Goal: Task Accomplishment & Management: Manage account settings

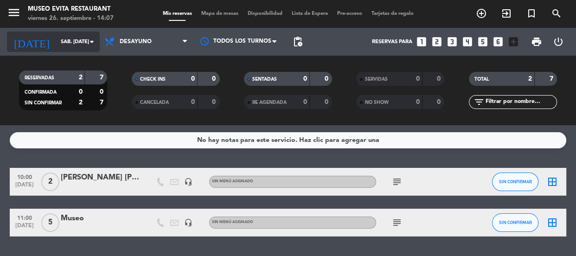
click at [71, 43] on input "sáb. [DATE]" at bounding box center [91, 41] width 71 height 15
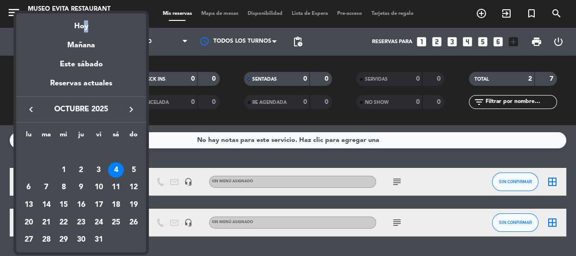
drag, startPoint x: 80, startPoint y: 23, endPoint x: 83, endPoint y: 28, distance: 5.8
click at [83, 28] on div "Hoy" at bounding box center [81, 22] width 130 height 19
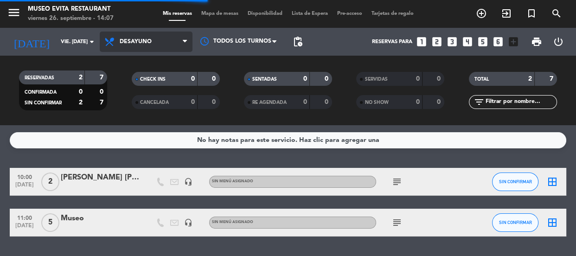
click at [138, 44] on span "Desayuno" at bounding box center [136, 42] width 32 height 6
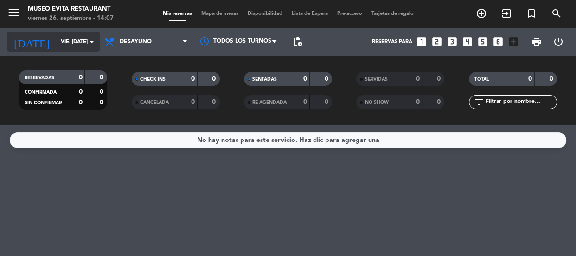
click at [74, 37] on input "vie. [DATE]" at bounding box center [91, 41] width 71 height 15
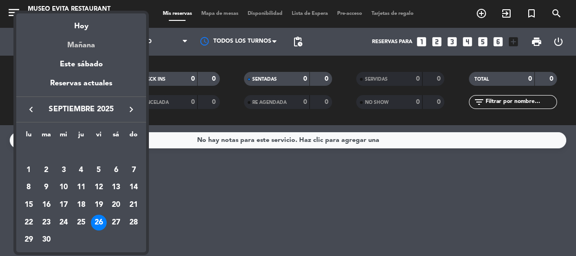
click at [79, 44] on div "Mañana" at bounding box center [81, 41] width 130 height 19
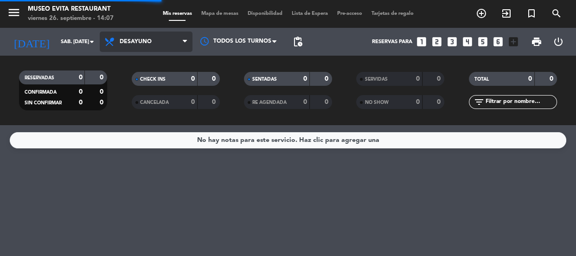
click at [154, 49] on span "Desayuno" at bounding box center [146, 42] width 93 height 20
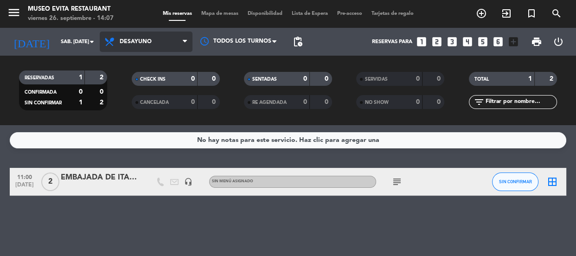
click at [143, 36] on span "Desayuno" at bounding box center [146, 42] width 93 height 20
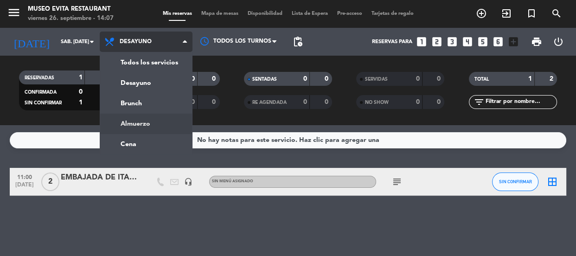
click at [146, 119] on div "menu [GEOGRAPHIC_DATA] viernes 26. septiembre - 14:07 Mis reservas Mapa de mesa…" at bounding box center [288, 62] width 576 height 125
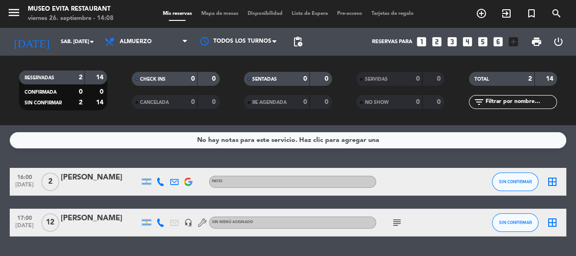
click at [398, 219] on icon "subject" at bounding box center [397, 222] width 11 height 11
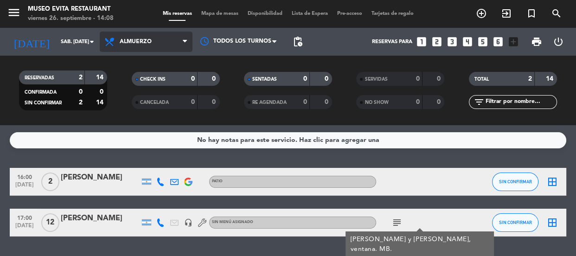
click at [156, 45] on span "Almuerzo" at bounding box center [146, 42] width 93 height 20
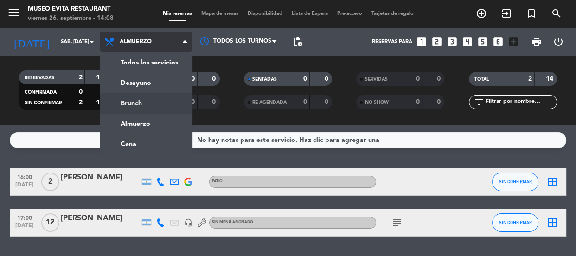
click at [139, 98] on div "menu [GEOGRAPHIC_DATA] viernes 26. septiembre - 14:08 Mis reservas Mapa de mesa…" at bounding box center [288, 62] width 576 height 125
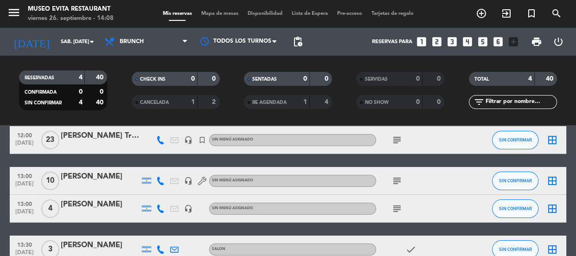
scroll to position [96, 0]
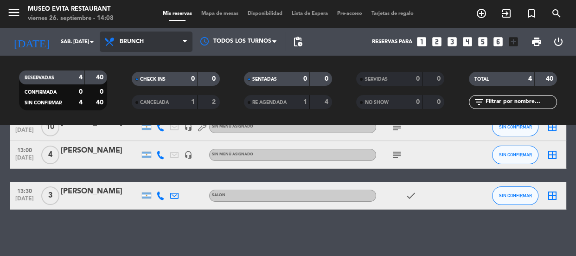
click at [136, 42] on span "Brunch" at bounding box center [132, 42] width 24 height 6
click at [140, 123] on div "menu [GEOGRAPHIC_DATA] viernes 26. septiembre - 14:08 Mis reservas Mapa de mesa…" at bounding box center [288, 62] width 576 height 125
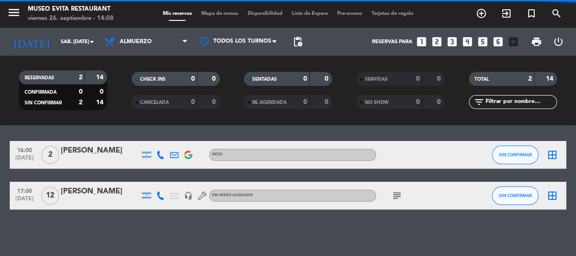
scroll to position [27, 0]
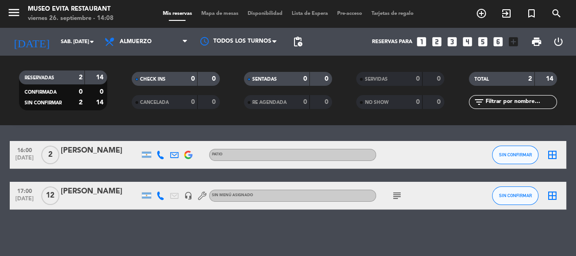
click at [107, 187] on div "[PERSON_NAME]" at bounding box center [100, 192] width 79 height 12
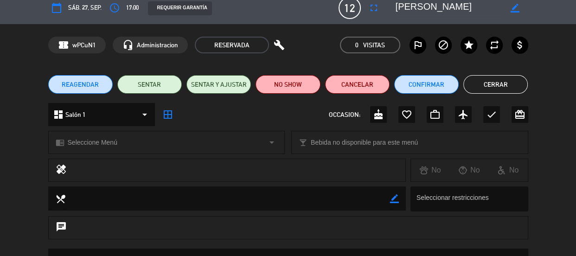
scroll to position [0, 0]
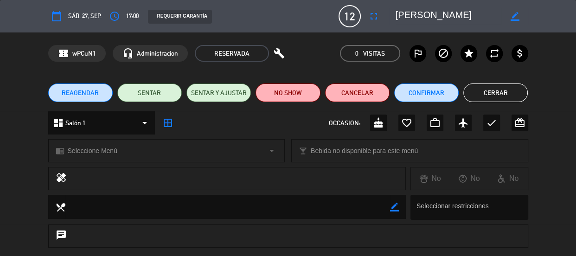
click at [478, 96] on button "Cerrar" at bounding box center [495, 93] width 64 height 19
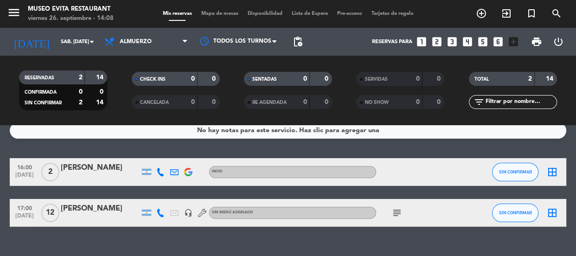
scroll to position [27, 0]
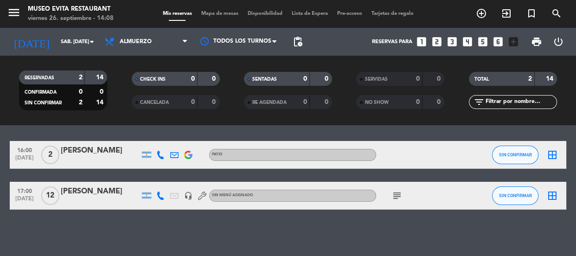
click at [100, 196] on div "[PERSON_NAME]" at bounding box center [100, 192] width 79 height 12
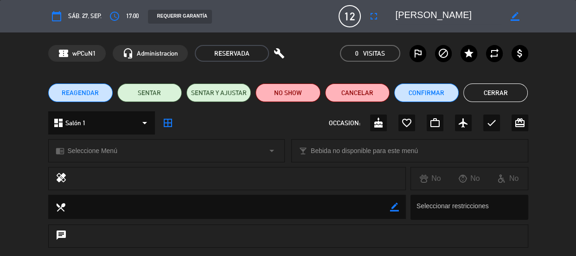
scroll to position [0, 0]
click at [482, 94] on button "Cerrar" at bounding box center [495, 93] width 64 height 19
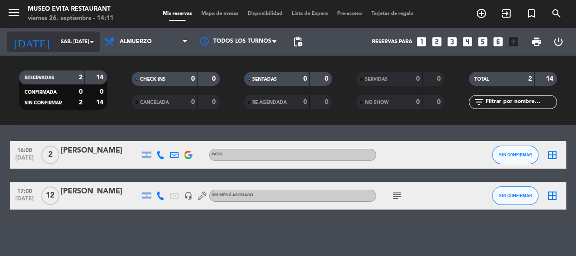
click at [90, 36] on icon "arrow_drop_down" at bounding box center [91, 41] width 11 height 11
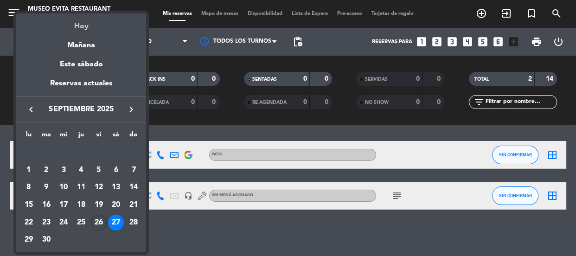
click at [84, 28] on div "Hoy" at bounding box center [81, 22] width 130 height 19
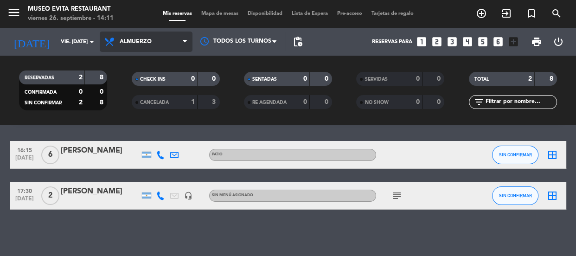
click at [137, 43] on span "Almuerzo" at bounding box center [136, 42] width 32 height 6
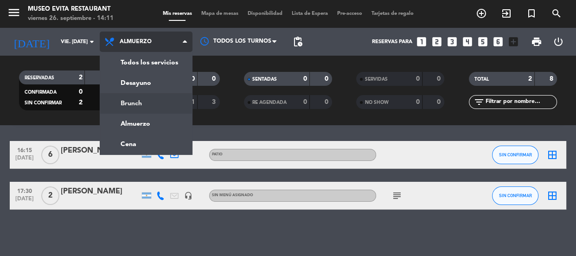
click at [153, 103] on div "menu [GEOGRAPHIC_DATA] viernes 26. septiembre - 14:11 Mis reservas Mapa de mesa…" at bounding box center [288, 62] width 576 height 125
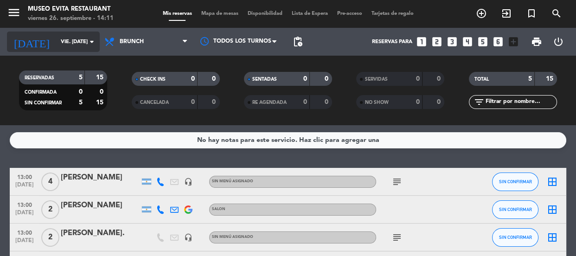
click at [80, 46] on input "vie. [DATE]" at bounding box center [91, 41] width 71 height 15
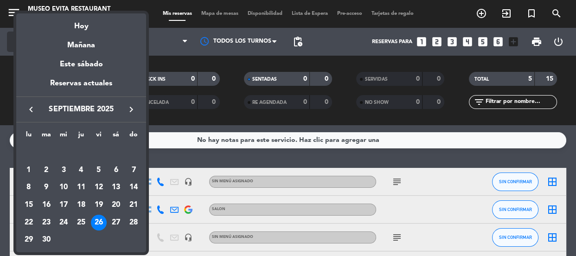
click at [80, 46] on div "Mañana" at bounding box center [81, 41] width 130 height 19
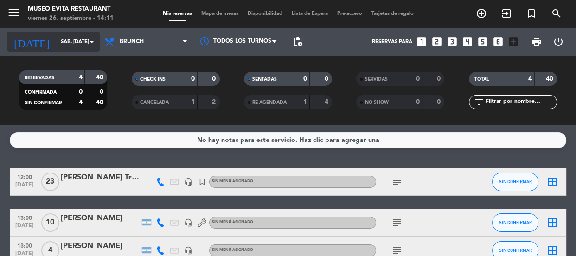
click at [62, 44] on input "sáb. [DATE]" at bounding box center [91, 41] width 71 height 15
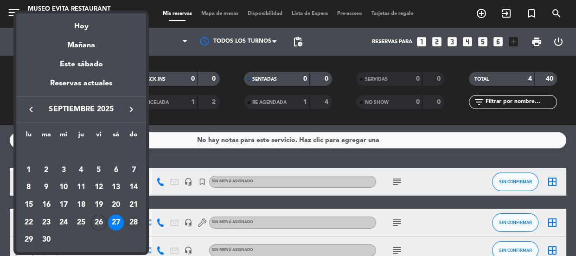
click at [131, 220] on div "28" at bounding box center [134, 223] width 16 height 16
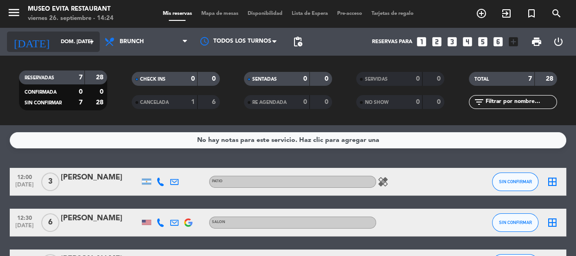
click at [91, 40] on icon "arrow_drop_down" at bounding box center [91, 41] width 11 height 11
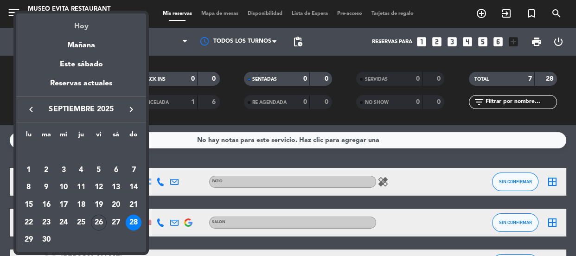
click at [79, 25] on div "Hoy" at bounding box center [81, 22] width 130 height 19
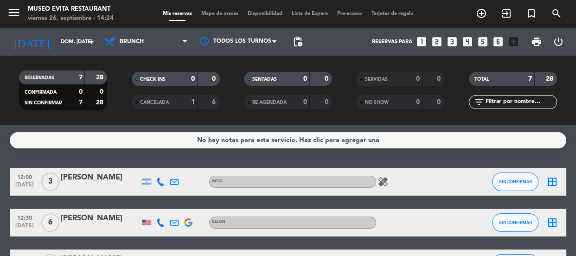
type input "vie. [DATE]"
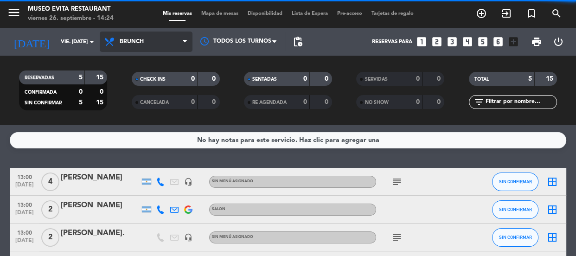
click at [128, 45] on span "Brunch" at bounding box center [132, 42] width 24 height 6
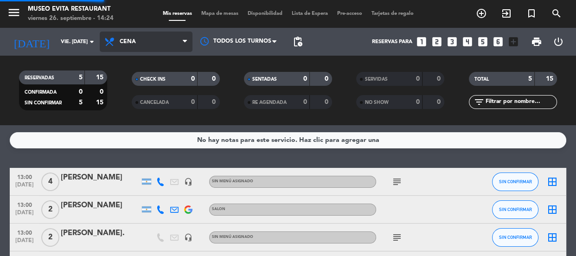
click at [162, 145] on ng-component "menu [GEOGRAPHIC_DATA] viernes 26. septiembre - 14:24 Mis reservas Mapa de mesa…" at bounding box center [288, 128] width 576 height 256
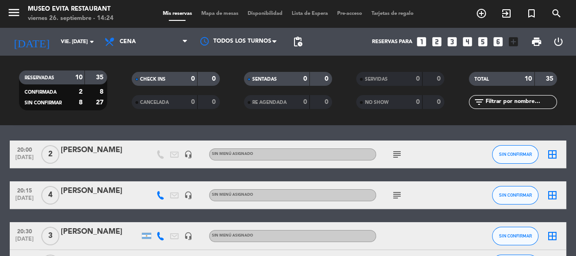
scroll to position [42, 0]
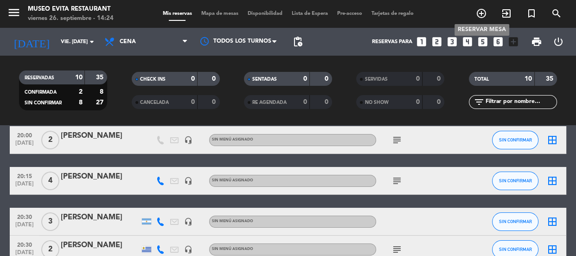
click at [482, 14] on icon "add_circle_outline" at bounding box center [481, 13] width 11 height 11
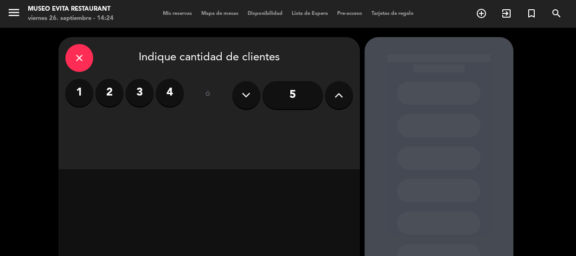
click at [116, 93] on label "2" at bounding box center [110, 93] width 28 height 28
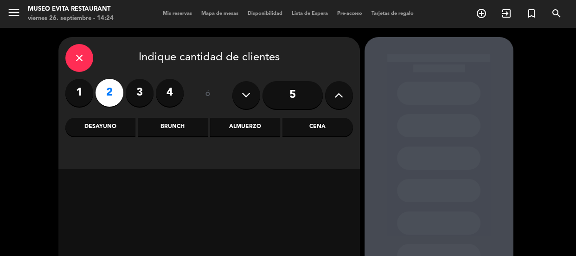
click at [303, 130] on div "Cena" at bounding box center [318, 127] width 70 height 19
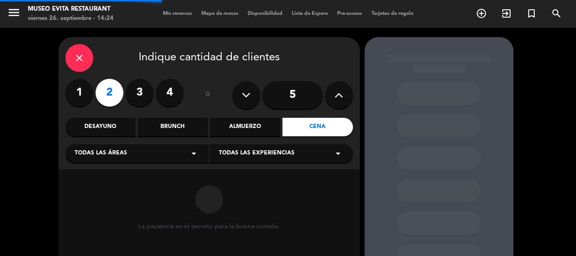
drag, startPoint x: 186, startPoint y: 156, endPoint x: 103, endPoint y: 162, distance: 82.4
click at [186, 156] on div "Todas las áreas arrow_drop_down" at bounding box center [136, 153] width 143 height 19
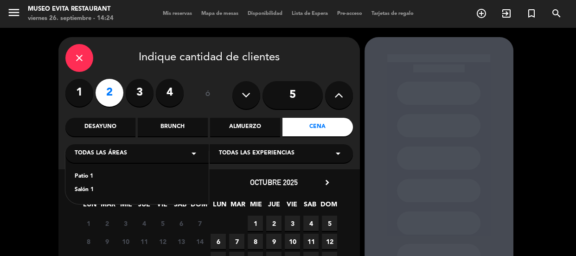
click at [83, 187] on div "Salón 1" at bounding box center [137, 190] width 125 height 9
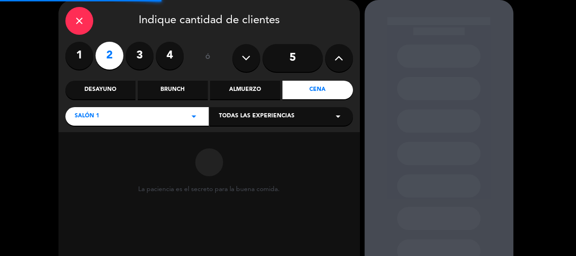
scroll to position [104, 0]
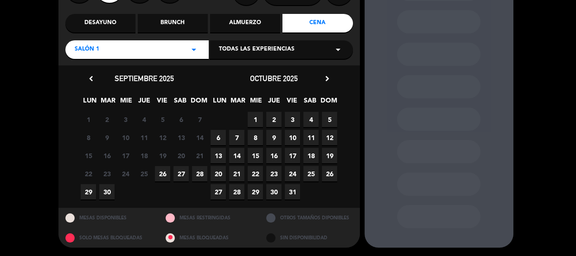
click at [163, 172] on span "26" at bounding box center [162, 173] width 15 height 15
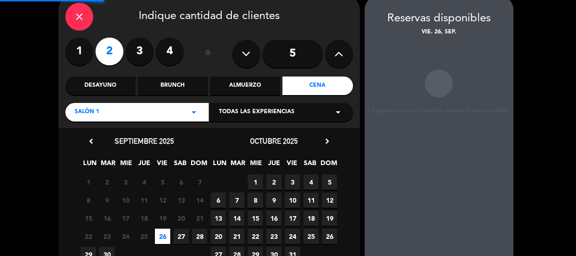
scroll to position [37, 0]
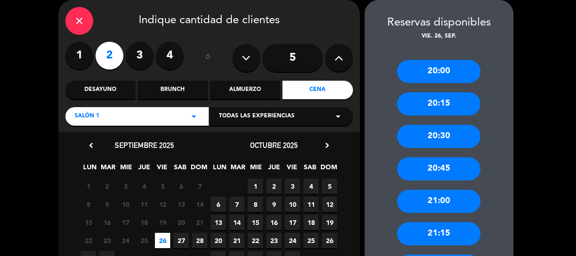
click at [440, 228] on div "21:15" at bounding box center [439, 233] width 84 height 23
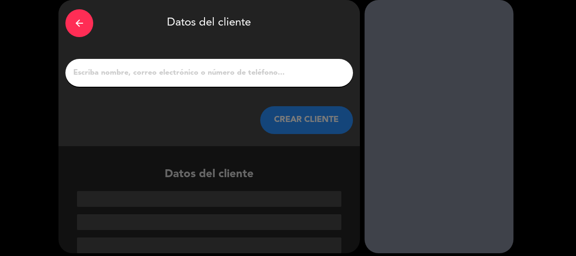
click at [259, 74] on input "1" at bounding box center [209, 72] width 274 height 13
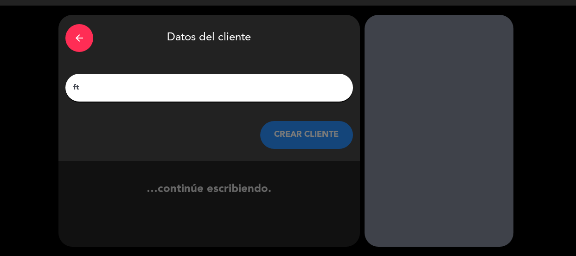
type input "f"
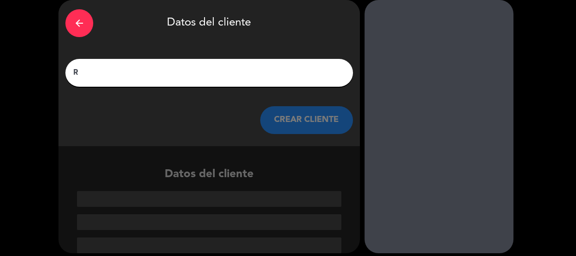
scroll to position [22, 0]
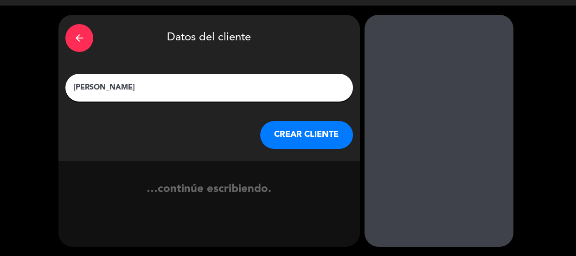
type input "[PERSON_NAME]"
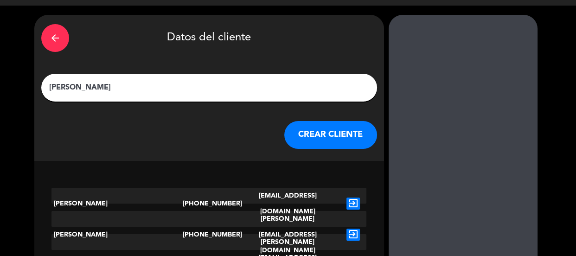
click at [302, 123] on button "CREAR CLIENTE" at bounding box center [330, 135] width 93 height 28
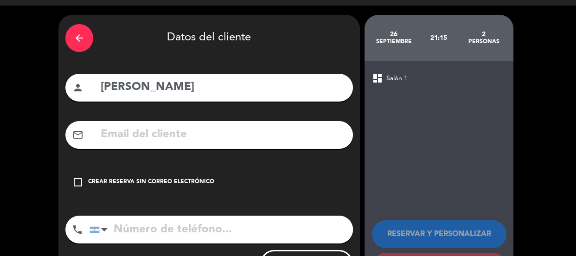
scroll to position [67, 0]
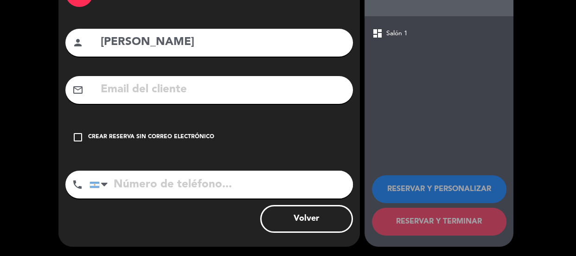
click at [302, 123] on div "check_box_outline_blank Crear reserva sin correo electrónico" at bounding box center [209, 137] width 288 height 28
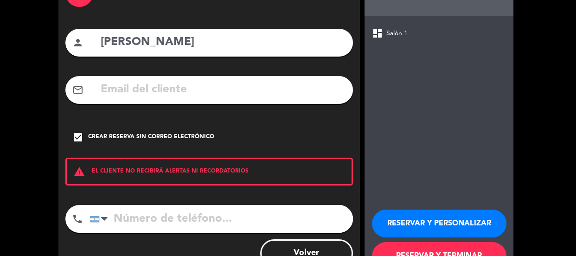
click at [440, 228] on button "RESERVAR Y PERSONALIZAR" at bounding box center [439, 224] width 135 height 28
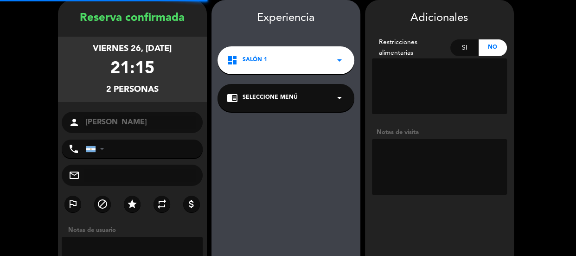
scroll to position [37, 0]
click at [405, 160] on textarea at bounding box center [439, 167] width 135 height 56
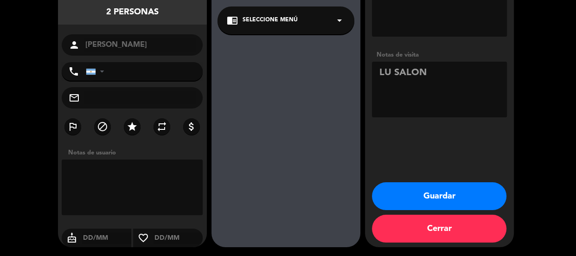
scroll to position [115, 0]
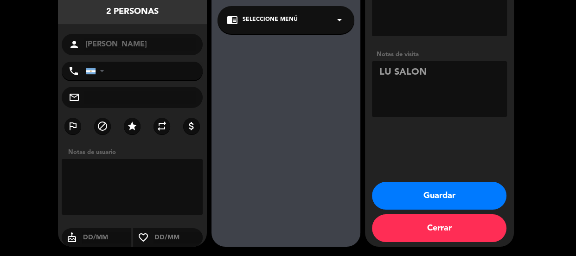
type textarea "LU SALON"
click at [426, 195] on button "Guardar" at bounding box center [439, 196] width 135 height 28
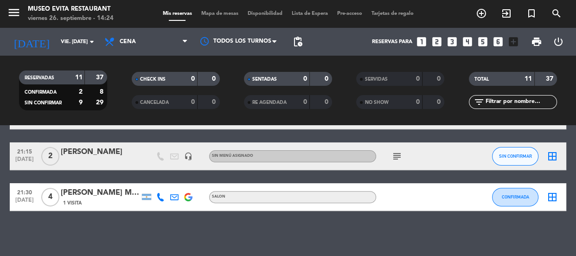
scroll to position [342, 0]
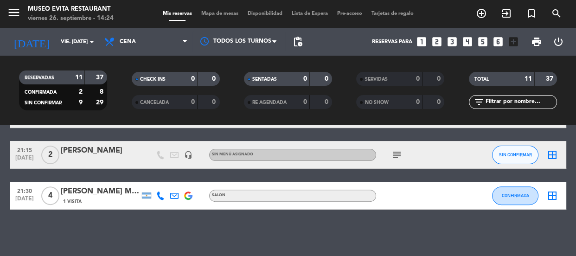
click at [93, 155] on div "[PERSON_NAME]" at bounding box center [100, 151] width 79 height 12
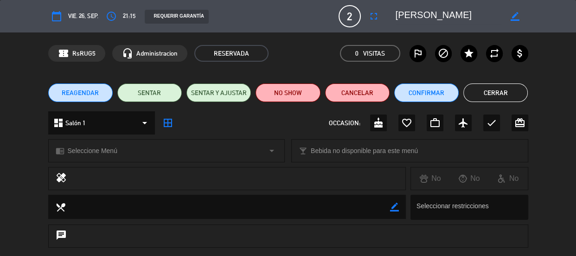
click at [479, 96] on button "Cerrar" at bounding box center [495, 93] width 64 height 19
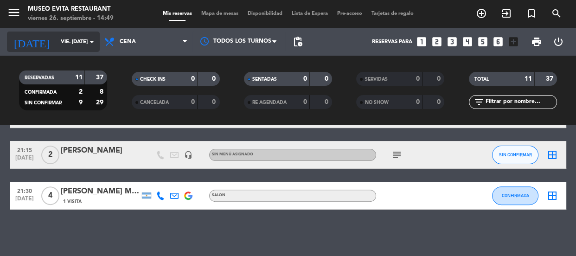
click at [89, 40] on icon "arrow_drop_down" at bounding box center [91, 41] width 11 height 11
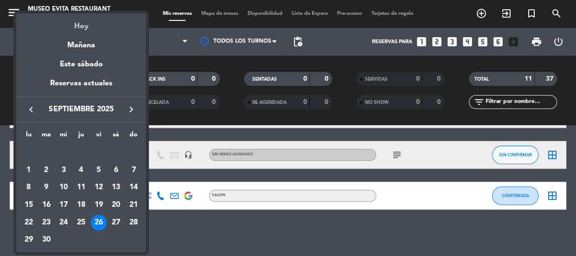
click at [81, 26] on div "Hoy" at bounding box center [81, 22] width 130 height 19
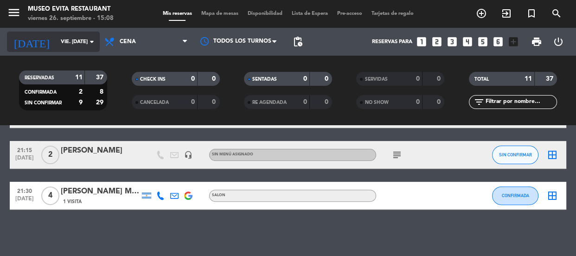
click at [78, 39] on input "vie. [DATE]" at bounding box center [91, 41] width 71 height 15
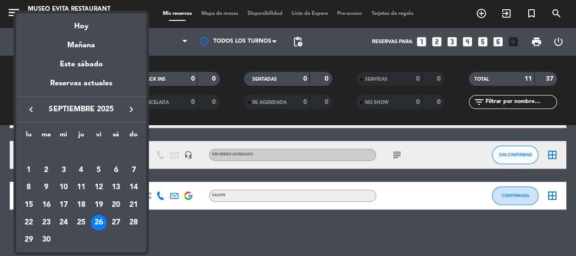
click at [132, 105] on icon "keyboard_arrow_right" at bounding box center [131, 109] width 11 height 11
click at [31, 221] on div "20" at bounding box center [29, 223] width 16 height 16
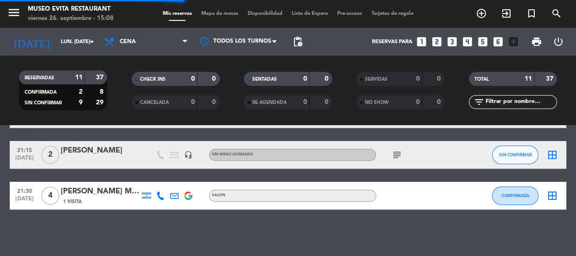
scroll to position [0, 0]
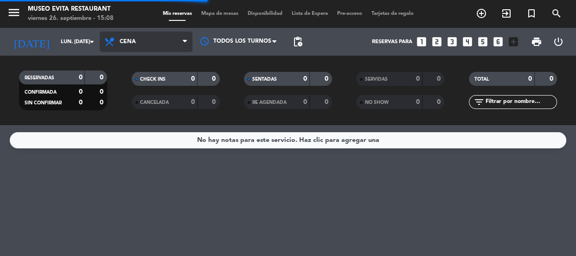
click at [138, 42] on span "Cena" at bounding box center [146, 42] width 93 height 20
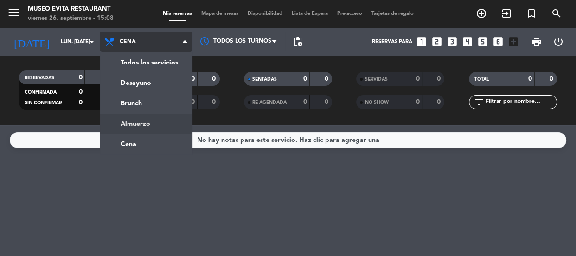
click at [130, 124] on div "menu [GEOGRAPHIC_DATA] viernes 26. septiembre - 15:08 Mis reservas Mapa de mesa…" at bounding box center [288, 62] width 576 height 125
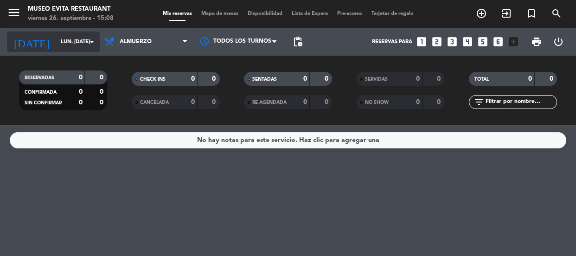
click at [78, 41] on input "lun. [DATE]" at bounding box center [91, 41] width 71 height 15
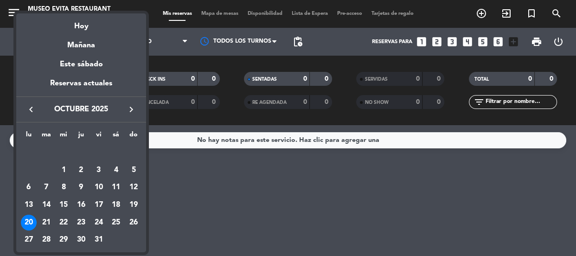
click at [30, 218] on div "20" at bounding box center [29, 223] width 16 height 16
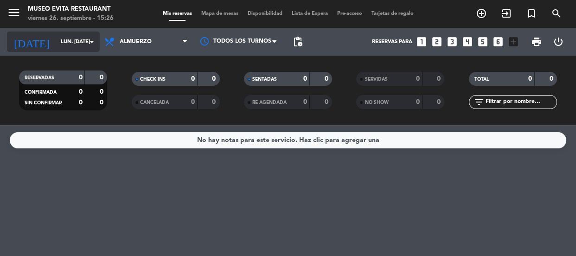
click at [79, 39] on input "lun. [DATE]" at bounding box center [91, 41] width 71 height 15
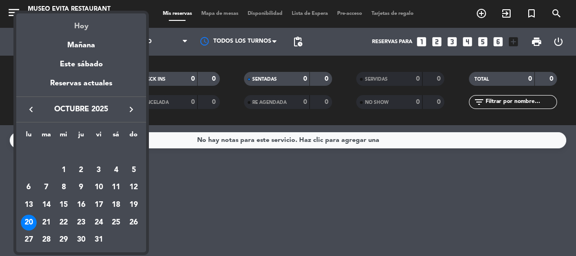
click at [82, 21] on div "Hoy" at bounding box center [81, 22] width 130 height 19
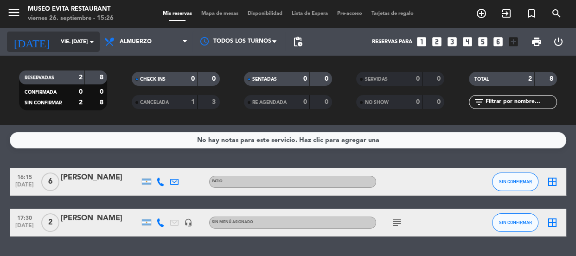
click at [77, 41] on input "vie. [DATE]" at bounding box center [91, 41] width 71 height 15
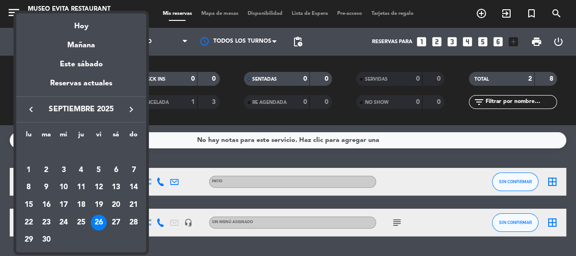
click at [125, 106] on button "keyboard_arrow_right" at bounding box center [131, 109] width 17 height 12
click at [92, 24] on div "Hoy" at bounding box center [81, 22] width 130 height 19
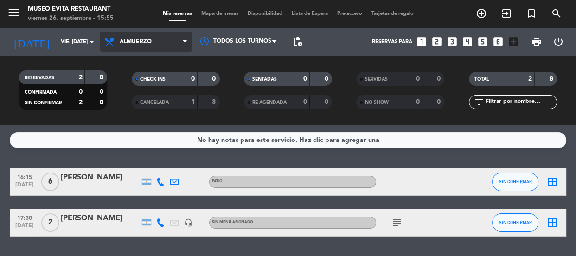
click at [137, 45] on span "Almuerzo" at bounding box center [136, 42] width 32 height 6
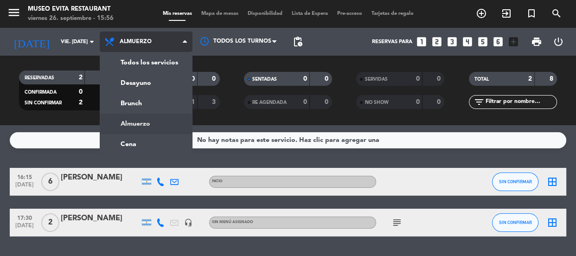
click at [137, 119] on div "menu [GEOGRAPHIC_DATA] viernes 26. septiembre - 15:56 Mis reservas Mapa de mesa…" at bounding box center [288, 62] width 576 height 125
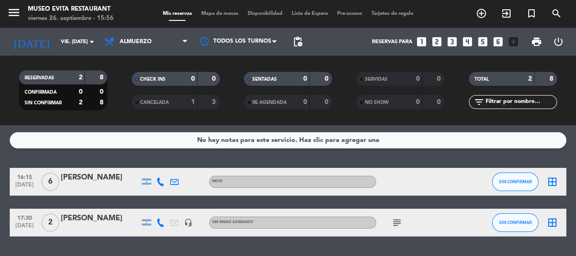
click at [103, 185] on div at bounding box center [100, 187] width 79 height 7
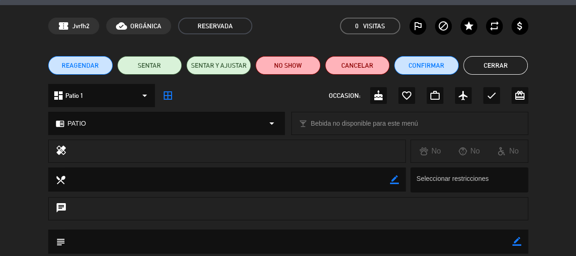
scroll to position [42, 0]
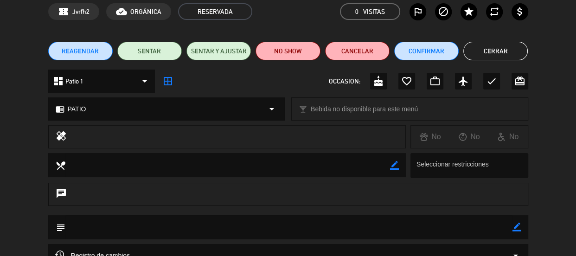
click at [485, 48] on button "Cerrar" at bounding box center [495, 51] width 64 height 19
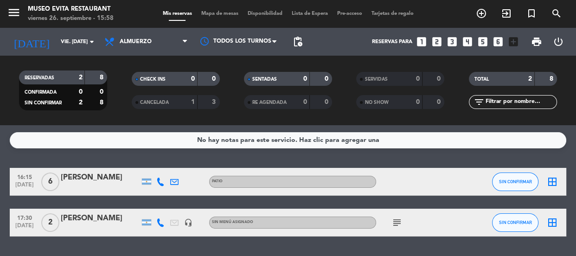
click at [396, 221] on icon "subject" at bounding box center [397, 222] width 11 height 11
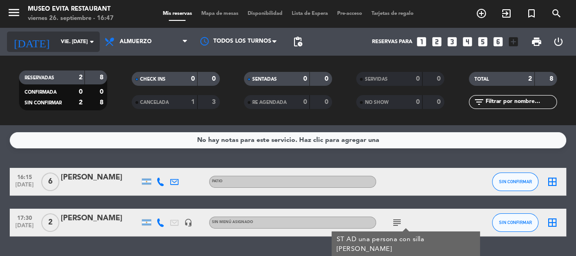
click at [77, 45] on input "vie. [DATE]" at bounding box center [91, 41] width 71 height 15
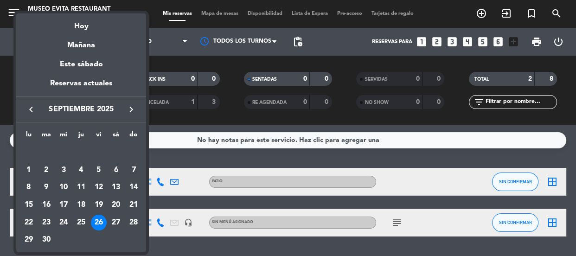
click at [130, 114] on icon "keyboard_arrow_right" at bounding box center [131, 109] width 11 height 11
click at [101, 203] on div "17" at bounding box center [99, 205] width 16 height 16
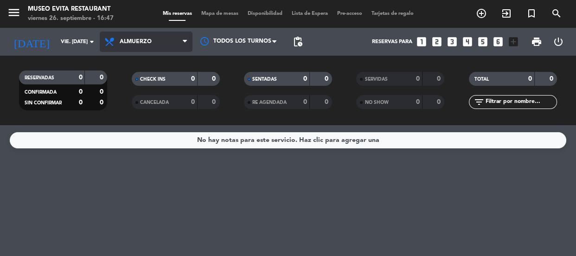
click at [156, 35] on span "Almuerzo" at bounding box center [146, 42] width 93 height 20
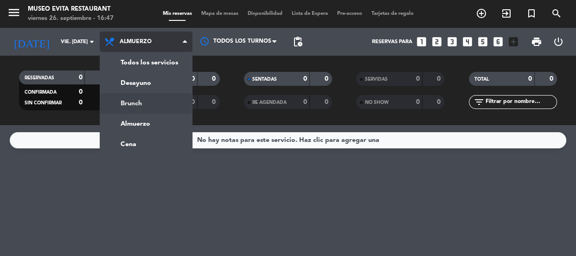
click at [145, 102] on div "menu [GEOGRAPHIC_DATA] viernes 26. septiembre - 16:47 Mis reservas Mapa de mesa…" at bounding box center [288, 62] width 576 height 125
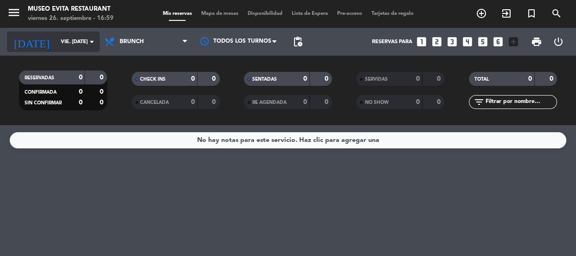
click at [75, 36] on input "vie. [DATE]" at bounding box center [91, 41] width 71 height 15
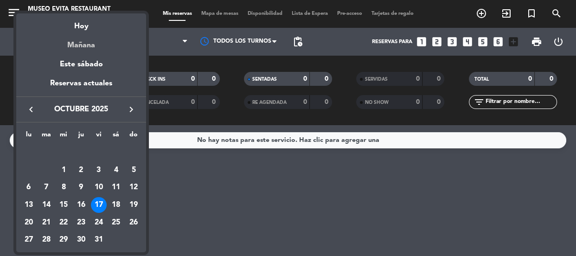
click at [77, 39] on div "Mañana" at bounding box center [81, 41] width 130 height 19
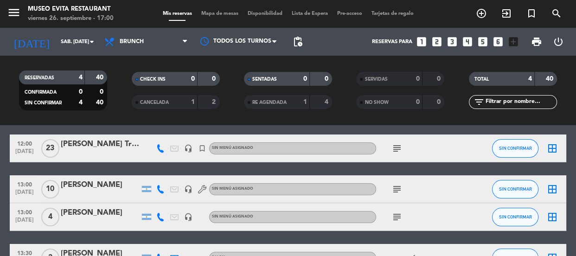
scroll to position [84, 0]
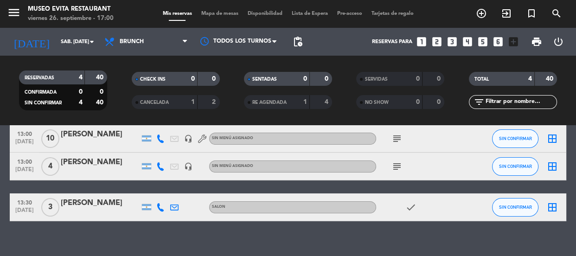
click at [392, 167] on icon "subject" at bounding box center [397, 166] width 11 height 11
click at [124, 180] on div "12:00 [DATE] [PERSON_NAME] Travel headset_mic turned_in_not Sin menú asignado s…" at bounding box center [288, 152] width 557 height 137
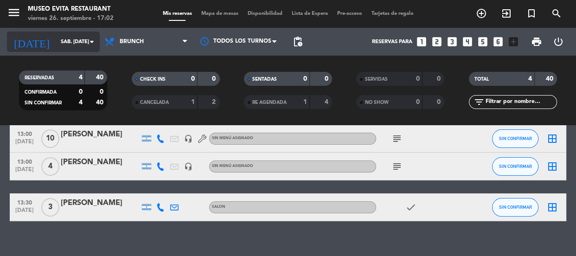
click at [70, 35] on input "sáb. [DATE]" at bounding box center [91, 41] width 71 height 15
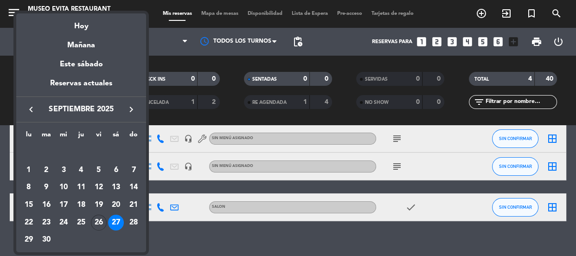
click at [133, 106] on icon "keyboard_arrow_right" at bounding box center [131, 109] width 11 height 11
click at [94, 204] on div "17" at bounding box center [99, 205] width 16 height 16
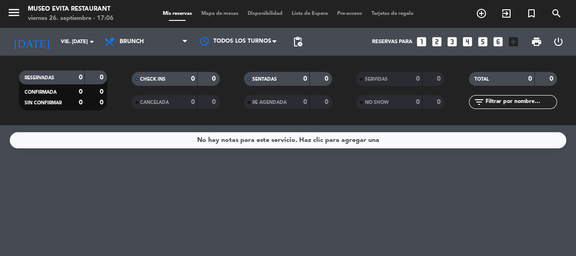
scroll to position [0, 0]
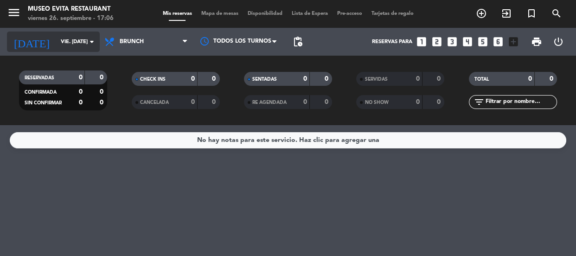
click at [66, 39] on input "vie. [DATE]" at bounding box center [91, 41] width 71 height 15
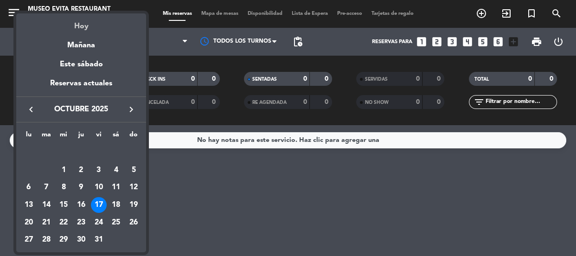
click at [90, 24] on div "Hoy" at bounding box center [81, 22] width 130 height 19
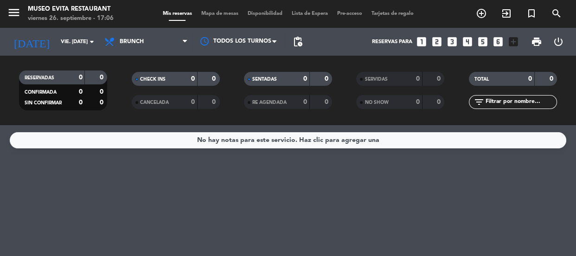
type input "vie. [DATE]"
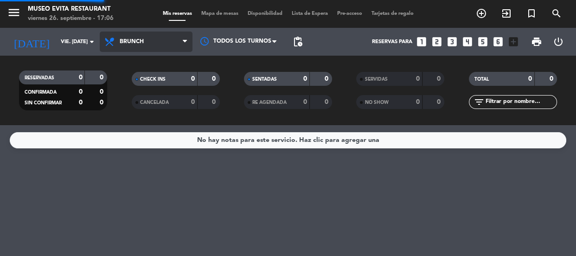
click at [126, 33] on span "Brunch" at bounding box center [146, 42] width 93 height 20
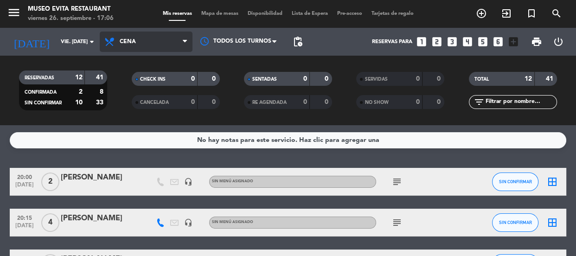
click at [135, 36] on span "Cena" at bounding box center [146, 42] width 93 height 20
click at [149, 118] on div "menu [GEOGRAPHIC_DATA] viernes 26. septiembre - 17:06 Mis reservas Mapa de mesa…" at bounding box center [288, 62] width 576 height 125
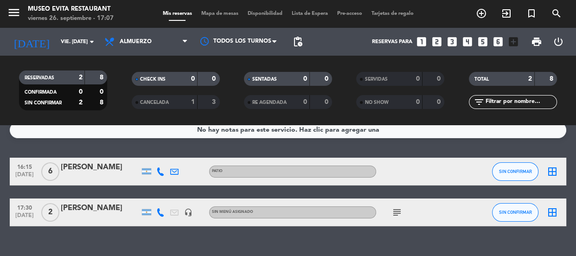
scroll to position [27, 0]
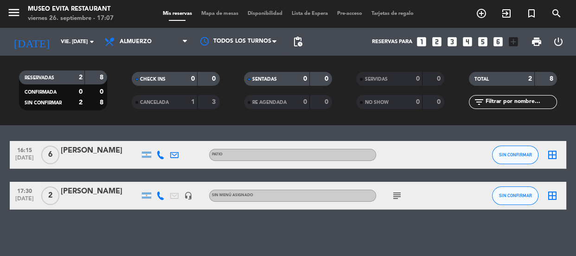
click at [56, 149] on span "6" at bounding box center [50, 155] width 18 height 19
click at [51, 199] on span "2" at bounding box center [50, 196] width 18 height 19
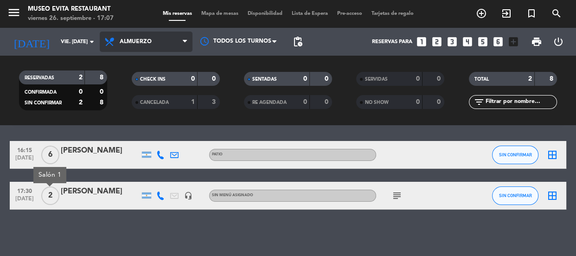
click at [127, 44] on span "Almuerzo" at bounding box center [136, 42] width 32 height 6
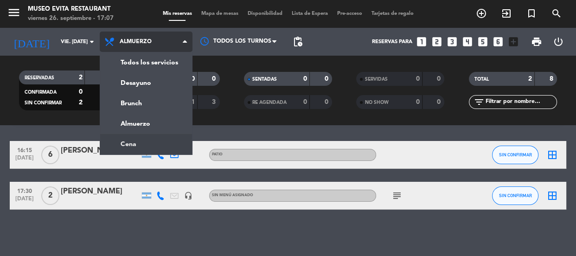
click at [154, 139] on ng-component "menu [GEOGRAPHIC_DATA] viernes 26. septiembre - 17:07 Mis reservas Mapa de mesa…" at bounding box center [288, 128] width 576 height 256
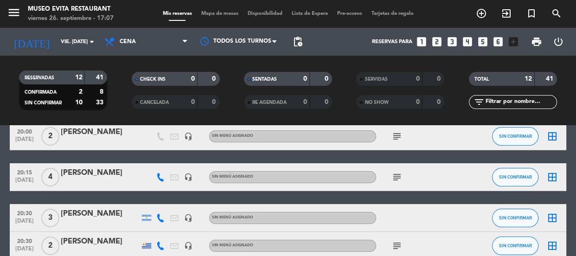
scroll to position [0, 0]
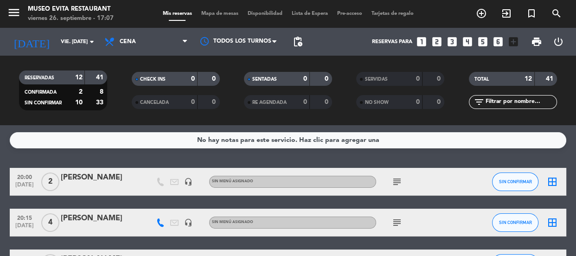
click at [530, 43] on span "print" at bounding box center [536, 41] width 19 height 19
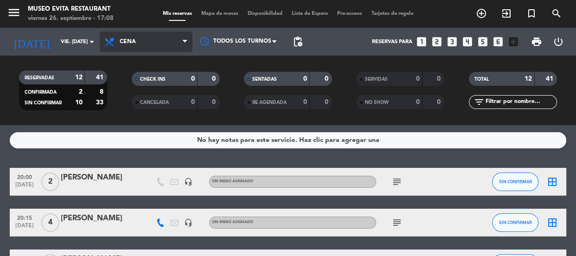
click at [118, 36] on span "Cena" at bounding box center [146, 42] width 93 height 20
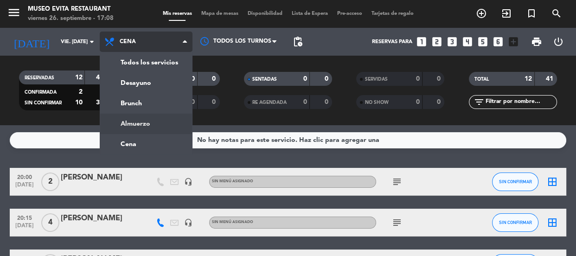
click at [139, 122] on div "menu [GEOGRAPHIC_DATA] viernes 26. septiembre - 17:08 Mis reservas Mapa de mesa…" at bounding box center [288, 62] width 576 height 125
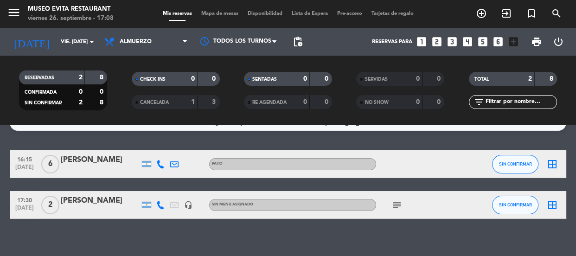
scroll to position [27, 0]
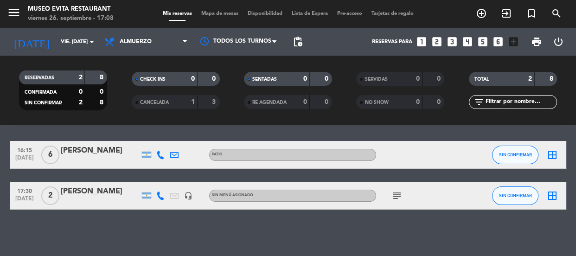
click at [392, 195] on icon "subject" at bounding box center [397, 195] width 11 height 11
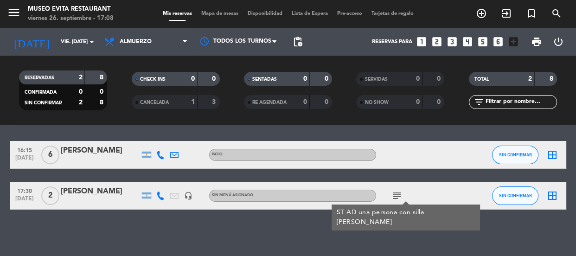
click at [288, 217] on div "No hay notas para este servicio. Haz clic para agregar una 16:15 [DATE] 6 [PERS…" at bounding box center [288, 190] width 576 height 131
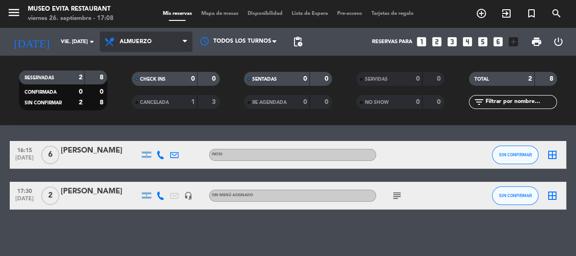
click at [155, 45] on span "Almuerzo" at bounding box center [146, 42] width 93 height 20
click at [132, 139] on ng-component "menu [GEOGRAPHIC_DATA] viernes 26. septiembre - 17:08 Mis reservas Mapa de mesa…" at bounding box center [288, 128] width 576 height 256
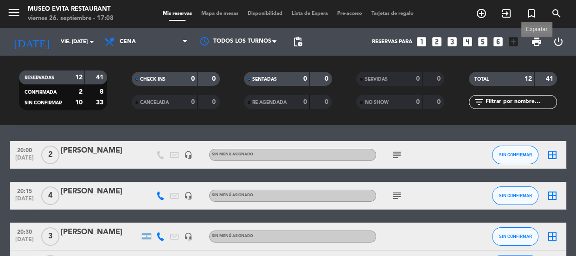
click at [535, 41] on span "print" at bounding box center [536, 41] width 11 height 11
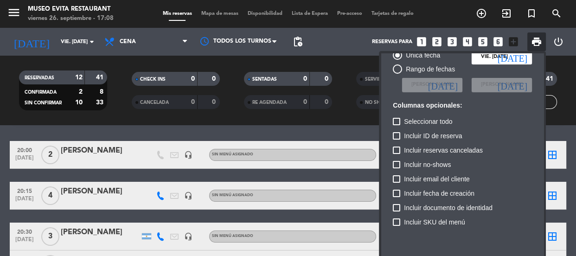
scroll to position [56, 0]
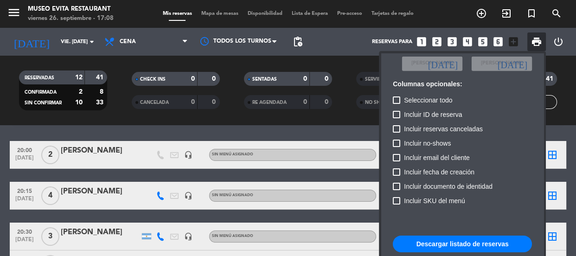
click at [426, 246] on button "Descargar listado de reservas" at bounding box center [462, 244] width 139 height 17
